Goal: Information Seeking & Learning: Learn about a topic

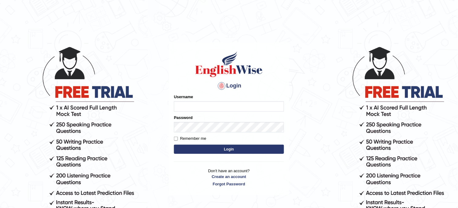
type input "obehi00"
click at [213, 149] on button "Login" at bounding box center [229, 149] width 110 height 9
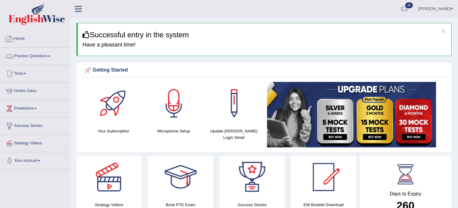
click at [37, 61] on link "Practice Questions" at bounding box center [35, 55] width 70 height 15
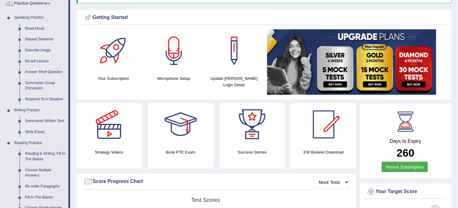
scroll to position [68, 0]
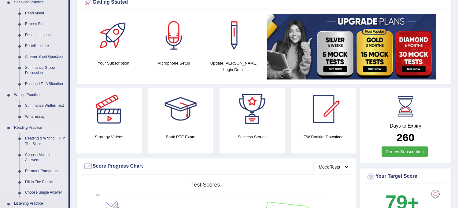
click at [42, 182] on link "Fill In The Blanks" at bounding box center [45, 182] width 46 height 11
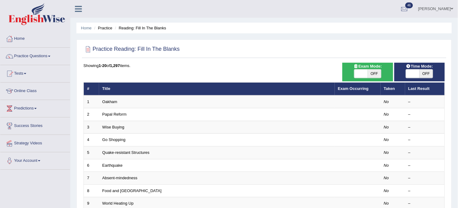
click at [377, 72] on span "OFF" at bounding box center [374, 73] width 13 height 9
checkbox input "true"
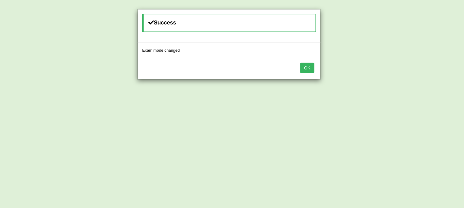
click at [303, 68] on button "OK" at bounding box center [307, 68] width 14 height 10
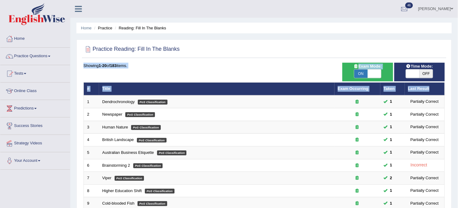
drag, startPoint x: 434, startPoint y: 83, endPoint x: 423, endPoint y: 77, distance: 13.1
click at [423, 77] on span "OFF" at bounding box center [425, 73] width 13 height 9
checkbox input "true"
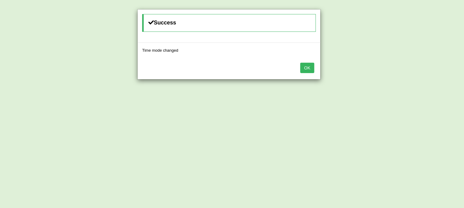
click at [423, 77] on div "Success Time mode changed OK" at bounding box center [232, 104] width 464 height 208
click at [307, 68] on button "OK" at bounding box center [307, 68] width 14 height 10
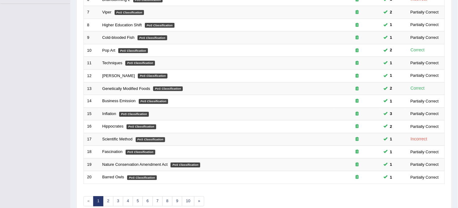
scroll to position [197, 0]
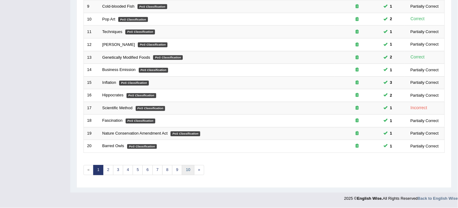
click at [191, 171] on link "10" at bounding box center [188, 170] width 12 height 10
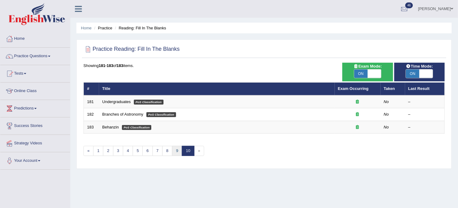
click at [174, 148] on link "9" at bounding box center [177, 151] width 10 height 10
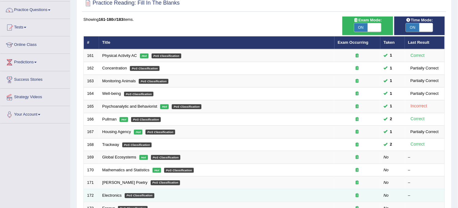
scroll to position [68, 0]
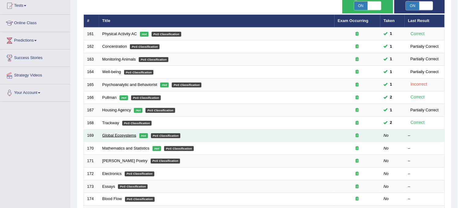
click at [121, 135] on link "Global Ecosystems" at bounding box center [119, 135] width 34 height 5
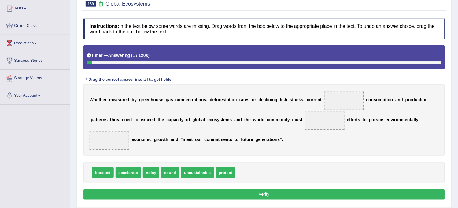
scroll to position [68, 0]
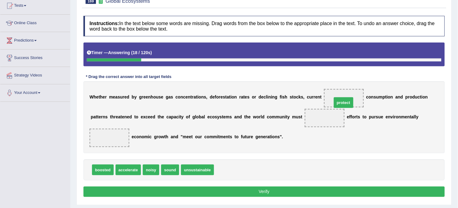
drag, startPoint x: 224, startPoint y: 170, endPoint x: 342, endPoint y: 103, distance: 135.8
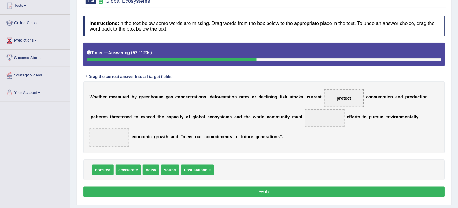
click at [105, 169] on span "boosted" at bounding box center [103, 169] width 22 height 11
drag, startPoint x: 105, startPoint y: 169, endPoint x: 322, endPoint y: 117, distance: 223.0
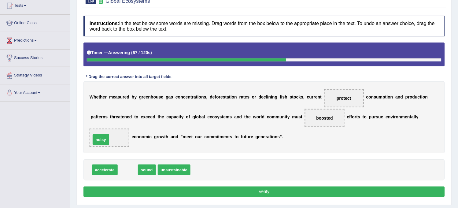
drag, startPoint x: 128, startPoint y: 171, endPoint x: 101, endPoint y: 141, distance: 40.3
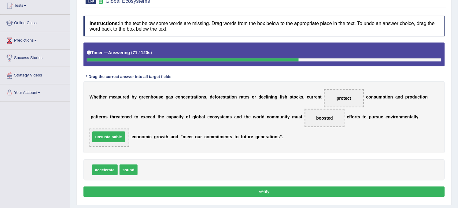
drag, startPoint x: 167, startPoint y: 169, endPoint x: 120, endPoint y: 136, distance: 57.5
click at [182, 197] on button "Verify" at bounding box center [263, 191] width 361 height 10
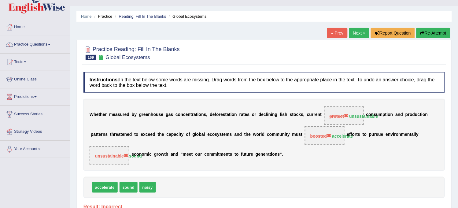
scroll to position [0, 0]
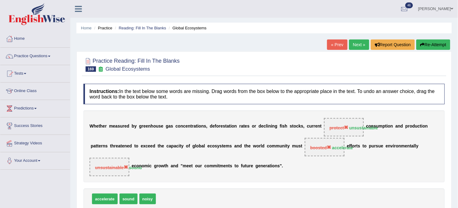
click at [426, 47] on button "Re-Attempt" at bounding box center [433, 44] width 34 height 10
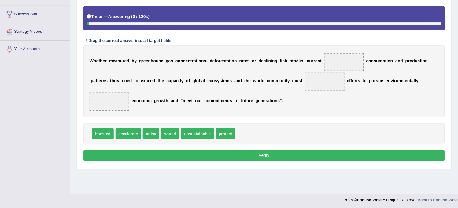
scroll to position [113, 0]
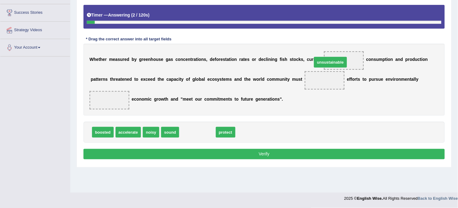
drag, startPoint x: 206, startPoint y: 133, endPoint x: 350, endPoint y: 63, distance: 159.8
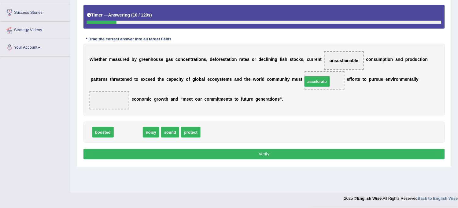
drag, startPoint x: 125, startPoint y: 132, endPoint x: 320, endPoint y: 81, distance: 201.8
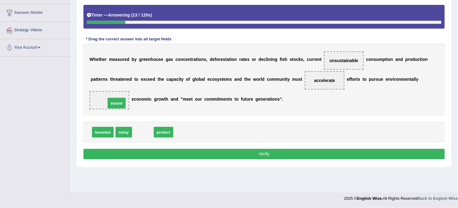
drag, startPoint x: 144, startPoint y: 133, endPoint x: 117, endPoint y: 103, distance: 40.0
click at [183, 157] on button "Verify" at bounding box center [263, 154] width 361 height 10
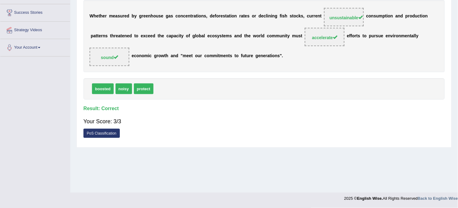
scroll to position [0, 0]
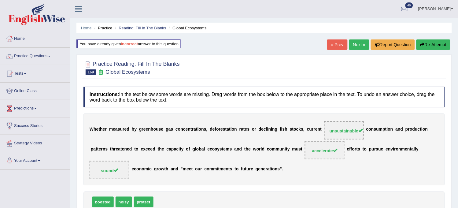
click at [350, 47] on link "Next »" at bounding box center [359, 44] width 20 height 10
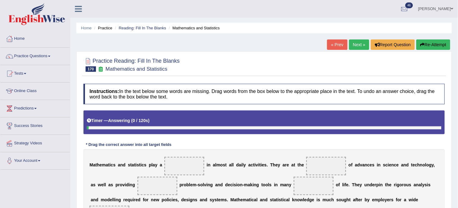
click at [338, 48] on link "« Prev" at bounding box center [337, 44] width 20 height 10
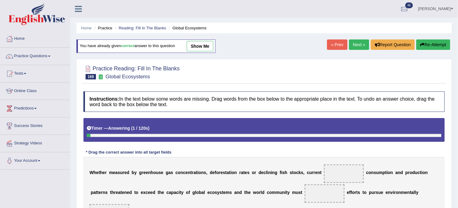
click at [355, 48] on link "Next »" at bounding box center [359, 44] width 20 height 10
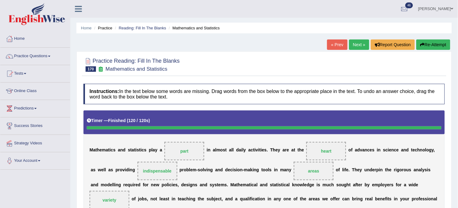
click at [437, 40] on button "Re-Attempt" at bounding box center [433, 44] width 34 height 10
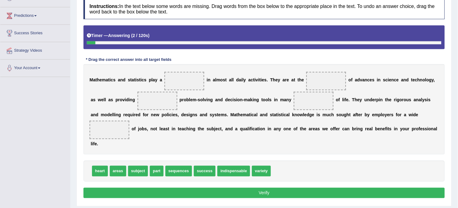
scroll to position [113, 0]
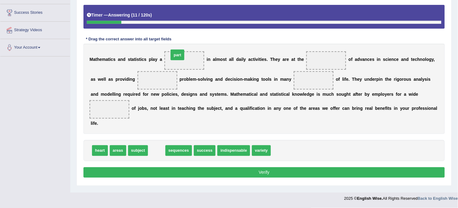
drag, startPoint x: 158, startPoint y: 152, endPoint x: 180, endPoint y: 49, distance: 104.8
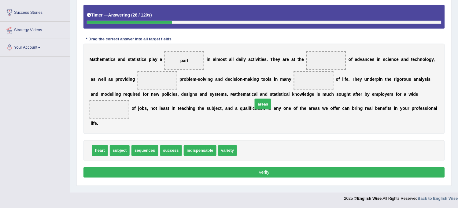
drag, startPoint x: 248, startPoint y: 152, endPoint x: 275, endPoint y: 158, distance: 28.5
drag, startPoint x: 243, startPoint y: 150, endPoint x: 306, endPoint y: 77, distance: 96.9
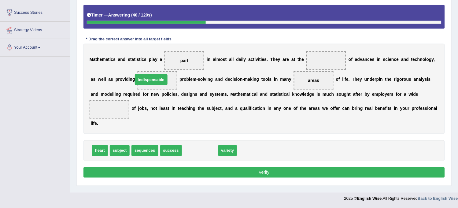
drag, startPoint x: 200, startPoint y: 152, endPoint x: 153, endPoint y: 84, distance: 82.6
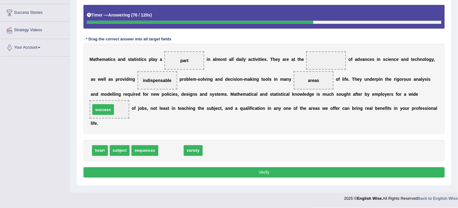
drag, startPoint x: 166, startPoint y: 151, endPoint x: 95, endPoint y: 110, distance: 81.9
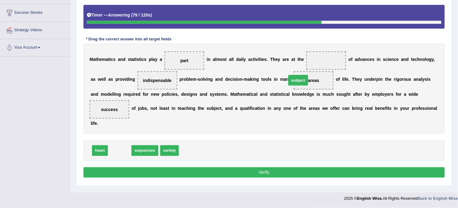
drag, startPoint x: 120, startPoint y: 149, endPoint x: 322, endPoint y: 70, distance: 216.9
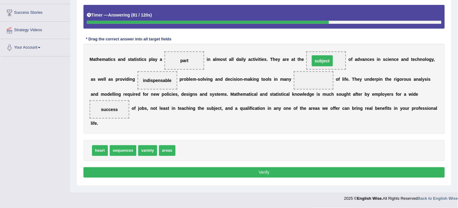
drag, startPoint x: 316, startPoint y: 79, endPoint x: 326, endPoint y: 59, distance: 22.3
drag, startPoint x: 172, startPoint y: 150, endPoint x: 314, endPoint y: 78, distance: 159.3
click at [209, 175] on button "Verify" at bounding box center [263, 172] width 361 height 10
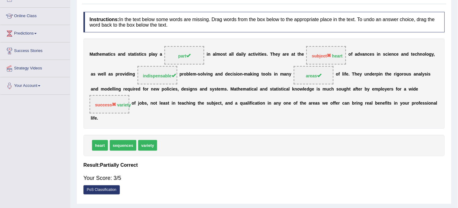
scroll to position [79, 0]
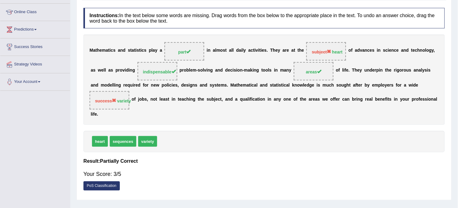
click at [229, 165] on div "Instructions: In the text below some words are missing. Drag words from the box…" at bounding box center [264, 101] width 364 height 192
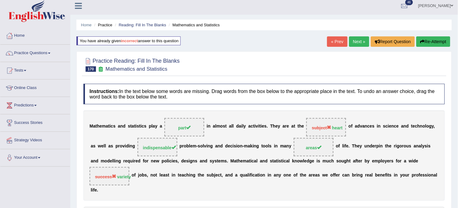
scroll to position [0, 0]
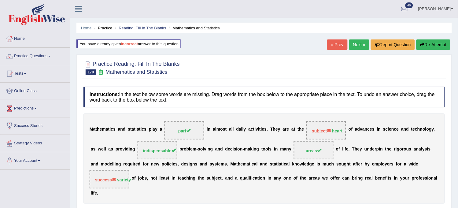
click at [359, 44] on link "Next »" at bounding box center [359, 44] width 20 height 10
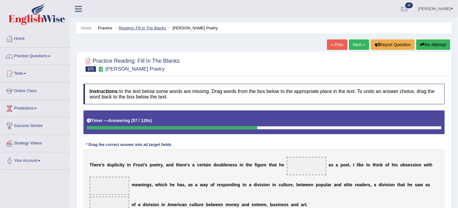
click at [155, 30] on link "Reading: Fill In The Blanks" at bounding box center [142, 28] width 47 height 5
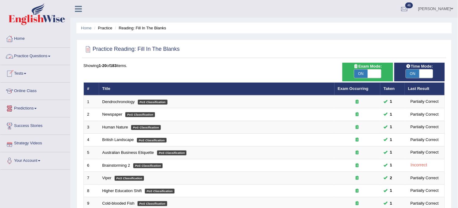
click at [47, 53] on link "Practice Questions" at bounding box center [35, 55] width 70 height 15
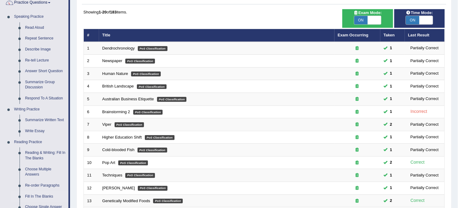
scroll to position [68, 0]
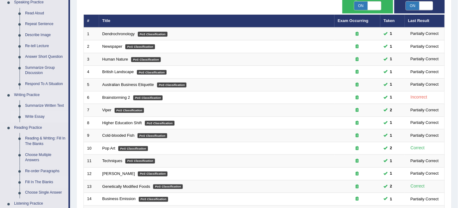
click at [31, 115] on link "Write Essay" at bounding box center [45, 116] width 46 height 11
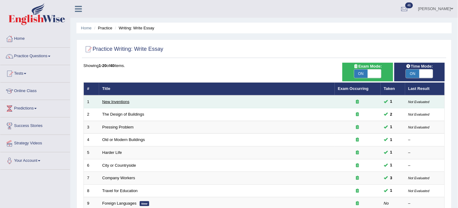
click at [104, 100] on link "New Inventions" at bounding box center [115, 101] width 27 height 5
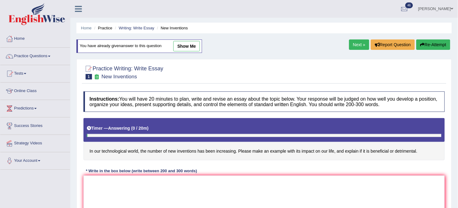
click at [191, 43] on link "show me" at bounding box center [186, 46] width 27 height 10
type textarea "The expanding role of new inventions in contemporary life has generated extensi…"
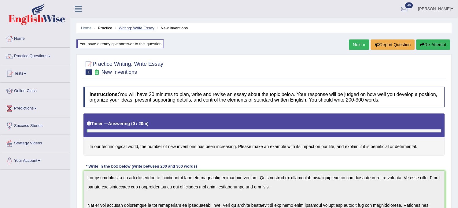
click at [128, 26] on link "Writing: Write Essay" at bounding box center [137, 28] width 36 height 5
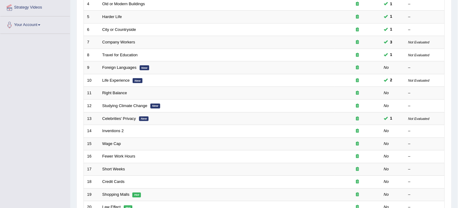
scroll to position [170, 0]
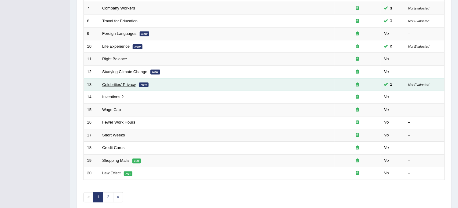
click at [123, 84] on link "Celebrities' Privacy" at bounding box center [119, 84] width 34 height 5
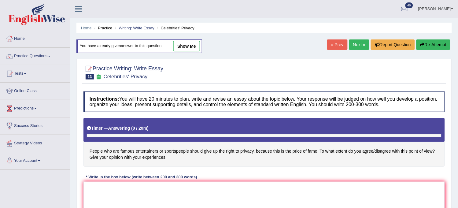
click at [188, 45] on link "show me" at bounding box center [186, 46] width 27 height 10
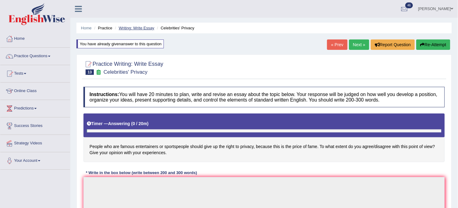
click at [145, 26] on link "Writing: Write Essay" at bounding box center [137, 28] width 36 height 5
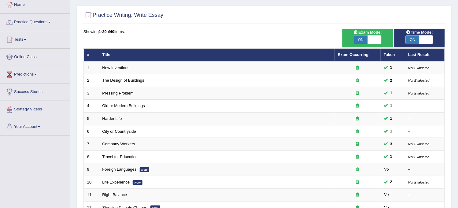
scroll to position [68, 0]
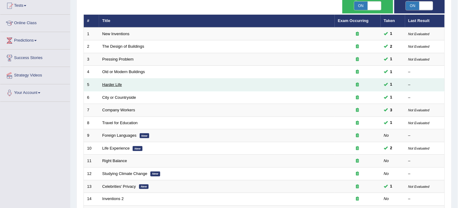
click at [107, 86] on link "Harder Life" at bounding box center [112, 84] width 20 height 5
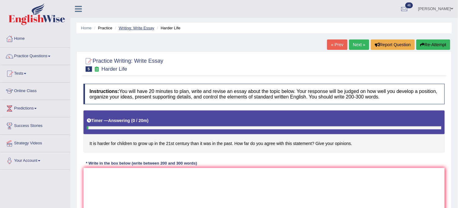
click at [136, 27] on link "Writing: Write Essay" at bounding box center [137, 28] width 36 height 5
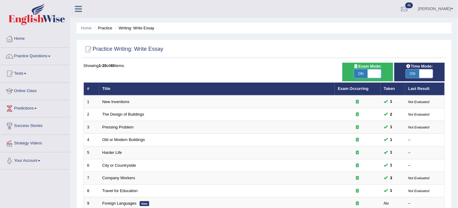
click at [370, 72] on span at bounding box center [374, 73] width 13 height 9
checkbox input "false"
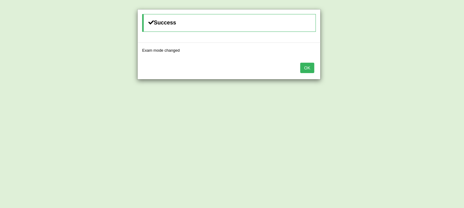
click at [304, 68] on button "OK" at bounding box center [307, 68] width 14 height 10
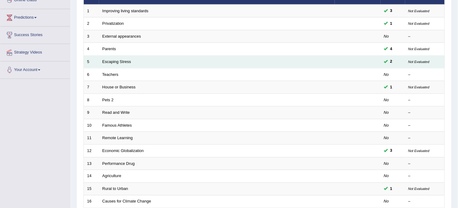
scroll to position [102, 0]
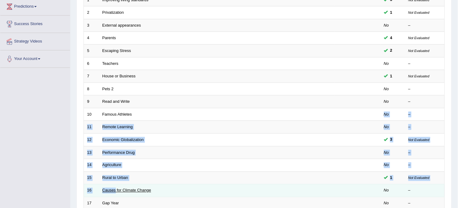
drag, startPoint x: 135, startPoint y: 109, endPoint x: 116, endPoint y: 190, distance: 83.2
click at [116, 190] on tbody "1 Improving living standards 3 Not Evaluated 2 Privatization 1 Not Evaluated 3 …" at bounding box center [264, 121] width 361 height 254
click at [116, 190] on link "Causes for Climate Change" at bounding box center [126, 190] width 49 height 5
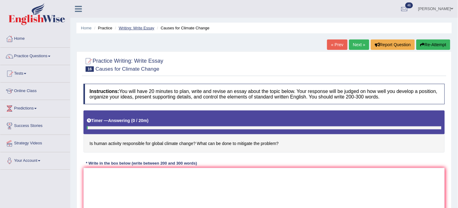
click at [144, 28] on link "Writing: Write Essay" at bounding box center [137, 28] width 36 height 5
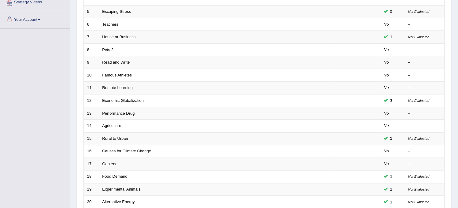
scroll to position [170, 0]
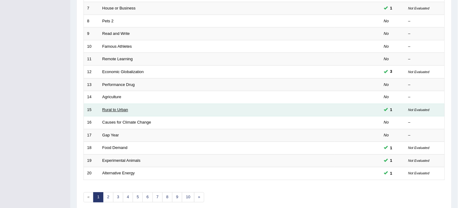
click at [120, 109] on link "Rural to Urban" at bounding box center [115, 110] width 26 height 5
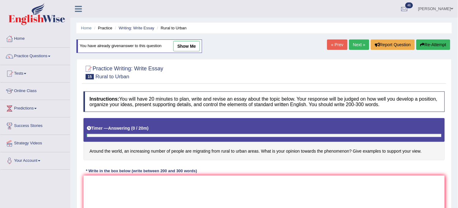
click at [183, 49] on link "show me" at bounding box center [186, 46] width 27 height 10
type textarea "The expanding role of rural to urban area in contemorary life has generated ext…"
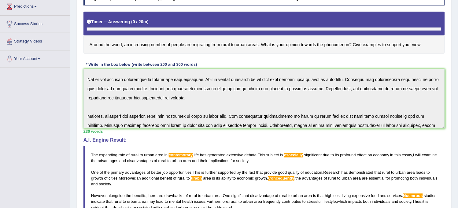
scroll to position [64, 0]
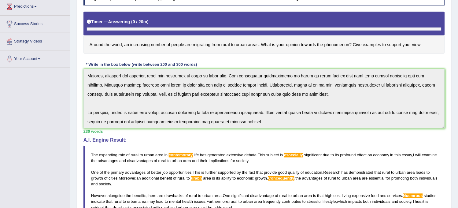
drag, startPoint x: 87, startPoint y: 75, endPoint x: 350, endPoint y: 151, distance: 273.9
click at [350, 151] on div "Instructions: You will have 20 minutes to plan, write and revise an essay about…" at bounding box center [264, 137] width 364 height 311
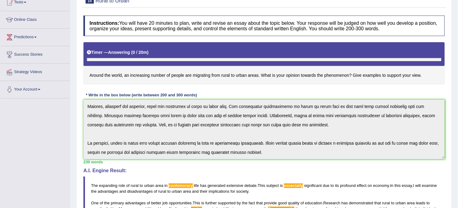
scroll to position [0, 0]
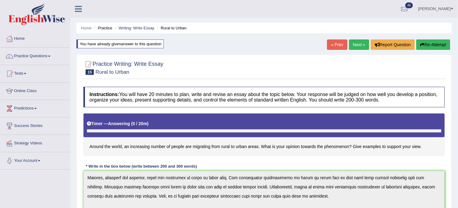
click at [432, 44] on button "Re-Attempt" at bounding box center [433, 44] width 34 height 10
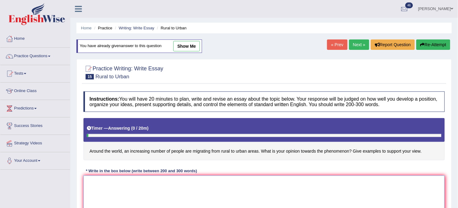
click at [247, 178] on textarea at bounding box center [263, 204] width 361 height 59
paste textarea "The expanding role of rural to urban area in contemorary life has generated ext…"
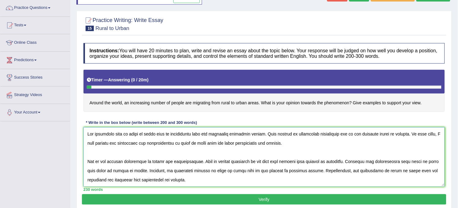
scroll to position [60, 0]
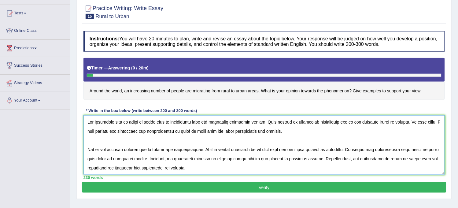
click at [274, 150] on textarea at bounding box center [263, 144] width 361 height 59
drag, startPoint x: 194, startPoint y: 149, endPoint x: 152, endPoint y: 149, distance: 42.2
click at [152, 149] on textarea at bounding box center [263, 144] width 361 height 59
click at [154, 148] on textarea at bounding box center [263, 144] width 361 height 59
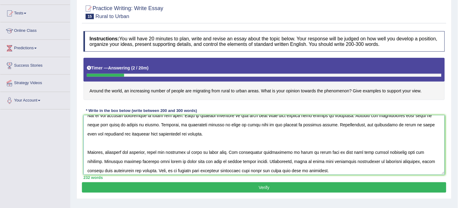
click at [342, 151] on textarea at bounding box center [263, 144] width 361 height 59
click at [94, 160] on textarea at bounding box center [263, 144] width 361 height 59
drag, startPoint x: 373, startPoint y: 151, endPoint x: 358, endPoint y: 152, distance: 15.6
click at [358, 152] on textarea at bounding box center [263, 144] width 361 height 59
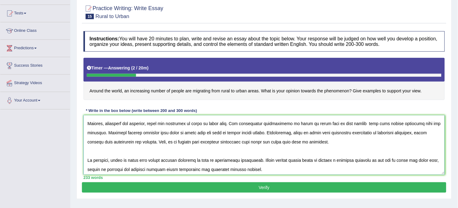
scroll to position [64, 0]
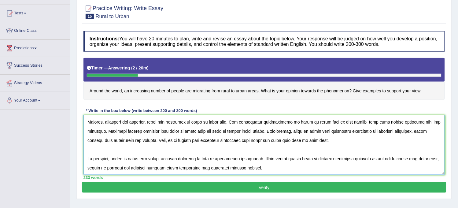
drag, startPoint x: 334, startPoint y: 121, endPoint x: 341, endPoint y: 126, distance: 9.0
click at [341, 126] on textarea at bounding box center [263, 144] width 361 height 59
click at [356, 121] on textarea at bounding box center [263, 144] width 361 height 59
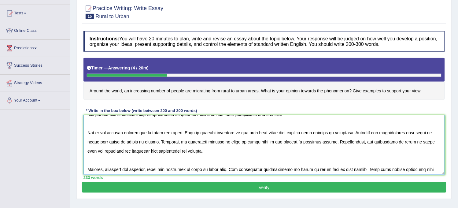
scroll to position [0, 0]
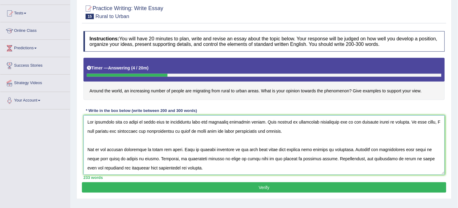
drag, startPoint x: 343, startPoint y: 120, endPoint x: 360, endPoint y: 124, distance: 17.6
click at [360, 124] on textarea at bounding box center [263, 144] width 361 height 59
click at [404, 122] on textarea at bounding box center [263, 144] width 361 height 59
click at [405, 122] on textarea at bounding box center [263, 144] width 361 height 59
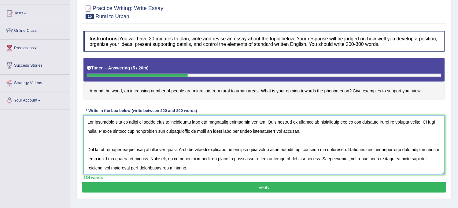
click at [407, 121] on textarea at bounding box center [263, 144] width 361 height 59
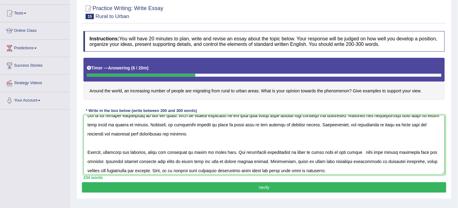
scroll to position [64, 0]
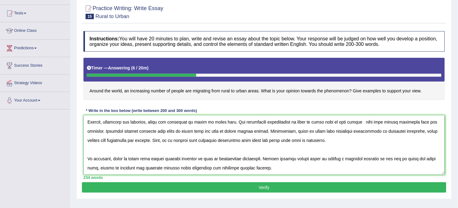
click at [424, 121] on textarea at bounding box center [263, 144] width 361 height 59
click at [104, 129] on textarea at bounding box center [263, 144] width 361 height 59
click at [102, 129] on textarea at bounding box center [263, 144] width 361 height 59
click at [103, 130] on textarea at bounding box center [263, 144] width 361 height 59
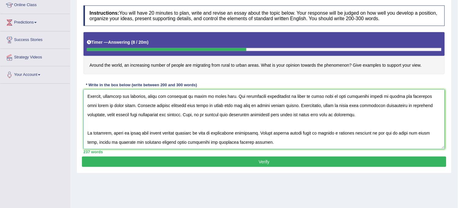
scroll to position [102, 0]
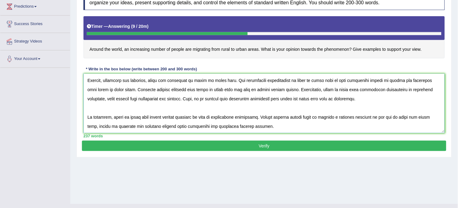
click at [408, 116] on textarea at bounding box center [263, 103] width 361 height 59
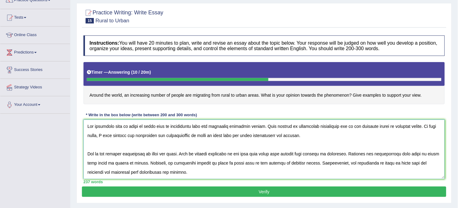
scroll to position [68, 0]
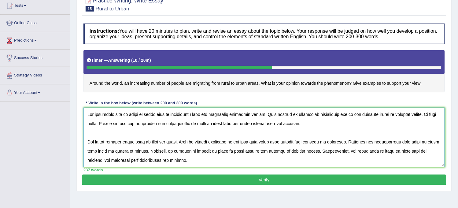
click at [169, 141] on textarea at bounding box center [263, 137] width 361 height 59
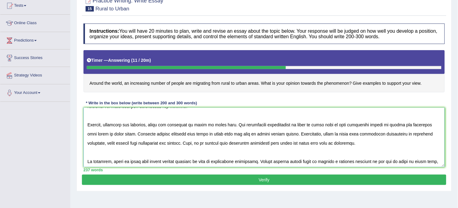
scroll to position [64, 0]
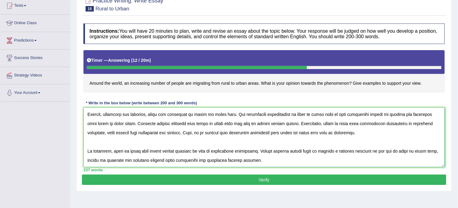
drag, startPoint x: 249, startPoint y: 162, endPoint x: 209, endPoint y: 146, distance: 43.8
click at [209, 146] on textarea at bounding box center [263, 137] width 361 height 59
click at [138, 123] on textarea at bounding box center [263, 137] width 361 height 59
click at [145, 124] on textarea at bounding box center [263, 137] width 361 height 59
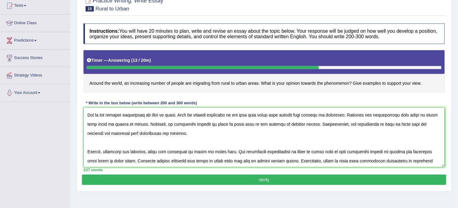
scroll to position [0, 0]
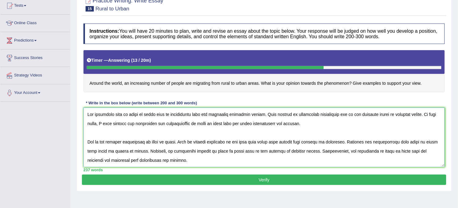
click at [177, 141] on textarea at bounding box center [263, 137] width 361 height 59
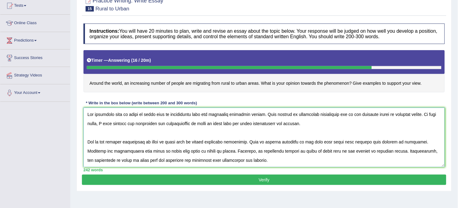
click at [404, 141] on textarea at bounding box center [263, 137] width 361 height 59
type textarea "The expanding role of rural to urban area in contemorary life has generated ext…"
click at [296, 178] on button "Verify" at bounding box center [264, 180] width 364 height 10
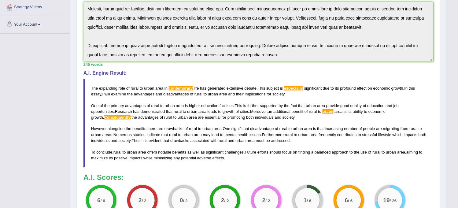
scroll to position [212, 0]
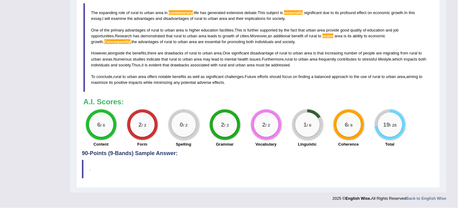
drag, startPoint x: 88, startPoint y: 144, endPoint x: 315, endPoint y: 219, distance: 239.9
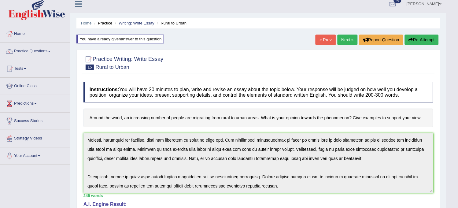
scroll to position [0, 0]
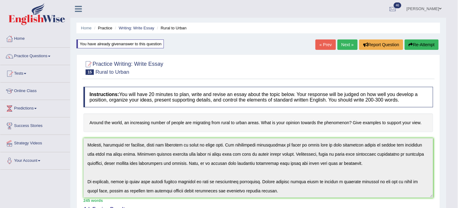
click at [417, 44] on button "Re-Attempt" at bounding box center [422, 44] width 34 height 10
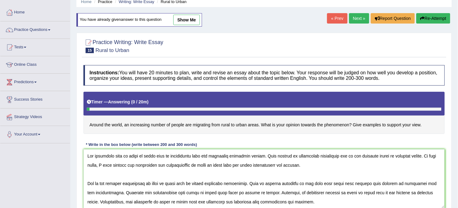
click at [186, 155] on textarea at bounding box center [263, 178] width 361 height 59
click at [304, 155] on textarea at bounding box center [263, 178] width 361 height 59
click at [233, 164] on textarea at bounding box center [263, 178] width 361 height 59
click at [348, 190] on textarea at bounding box center [263, 178] width 361 height 59
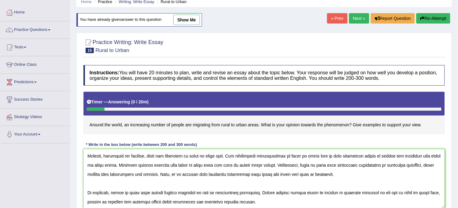
scroll to position [30, 0]
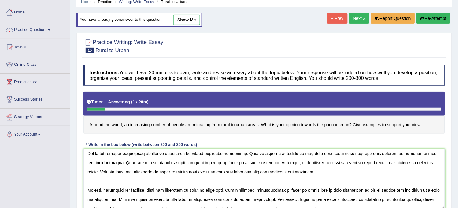
click at [97, 170] on textarea at bounding box center [263, 178] width 361 height 59
click at [344, 189] on textarea at bounding box center [263, 178] width 361 height 59
drag, startPoint x: 342, startPoint y: 189, endPoint x: 393, endPoint y: 192, distance: 50.2
click at [393, 192] on textarea at bounding box center [263, 178] width 361 height 59
click at [348, 191] on textarea at bounding box center [263, 178] width 361 height 59
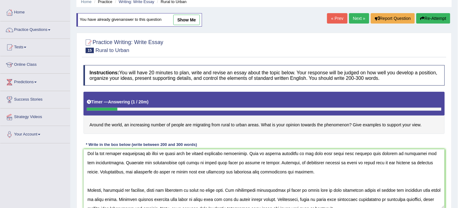
click at [343, 190] on textarea at bounding box center [263, 178] width 361 height 59
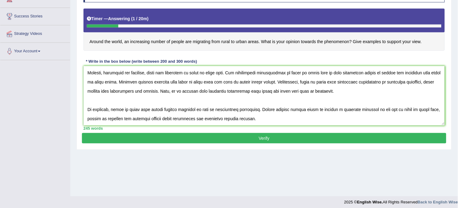
scroll to position [113, 0]
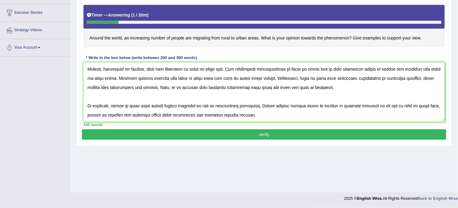
drag, startPoint x: 343, startPoint y: 190, endPoint x: 270, endPoint y: 126, distance: 97.1
click at [270, 126] on div "Instructions: You will have 20 minutes to plan, write and revise an essay about…" at bounding box center [264, 52] width 364 height 154
click at [270, 126] on div "245 words" at bounding box center [263, 125] width 361 height 6
click at [125, 77] on textarea at bounding box center [263, 91] width 361 height 59
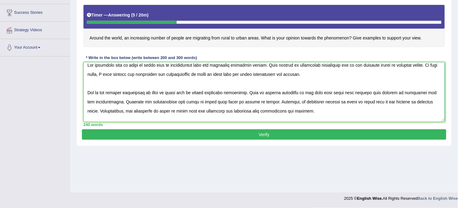
scroll to position [0, 0]
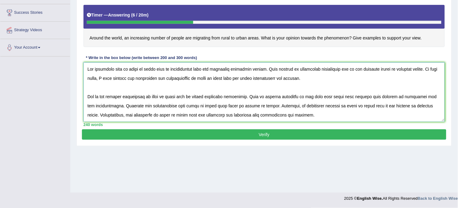
type textarea "The expanding role of rural to urban area in contemporary life has generated ex…"
click at [207, 133] on button "Verify" at bounding box center [264, 134] width 364 height 10
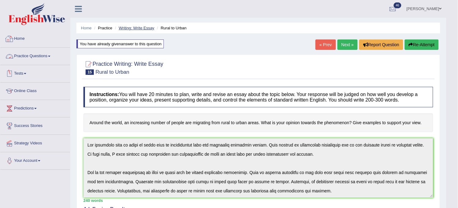
click at [127, 30] on link "Writing: Write Essay" at bounding box center [137, 28] width 36 height 5
